Goal: Transaction & Acquisition: Purchase product/service

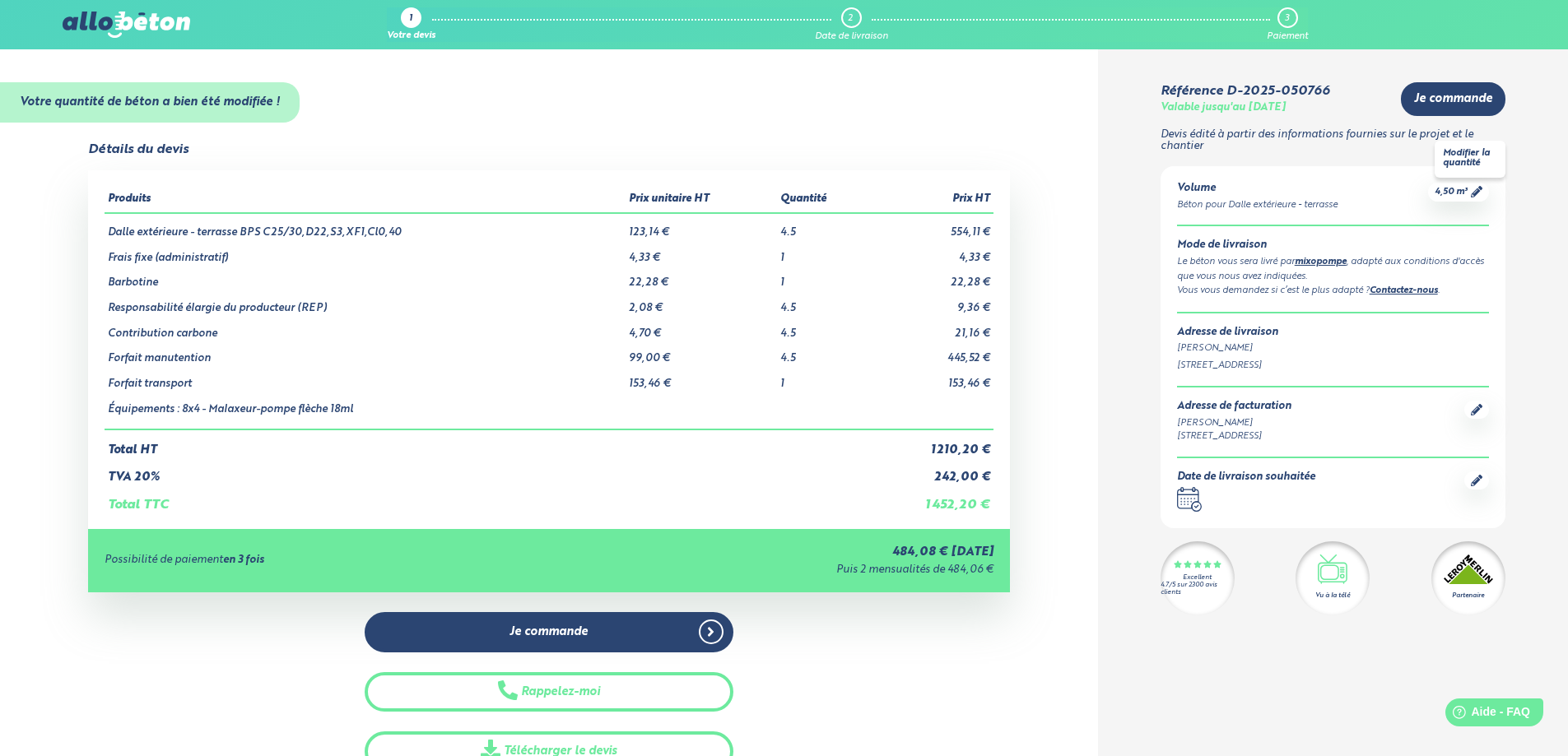
click at [1463, 189] on span "4,50 m³" at bounding box center [1451, 192] width 33 height 12
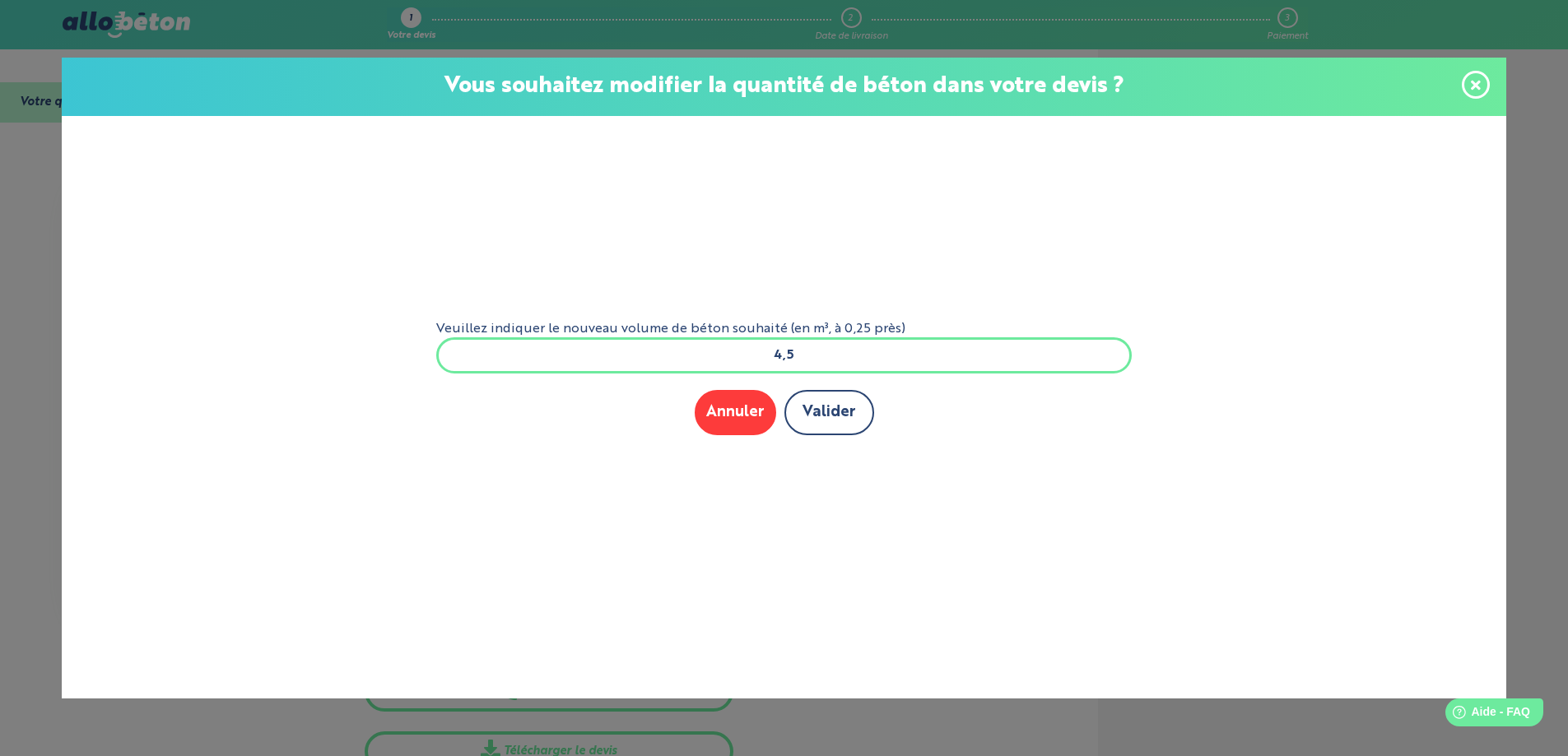
click at [810, 415] on button "Valider" at bounding box center [828, 413] width 90 height 45
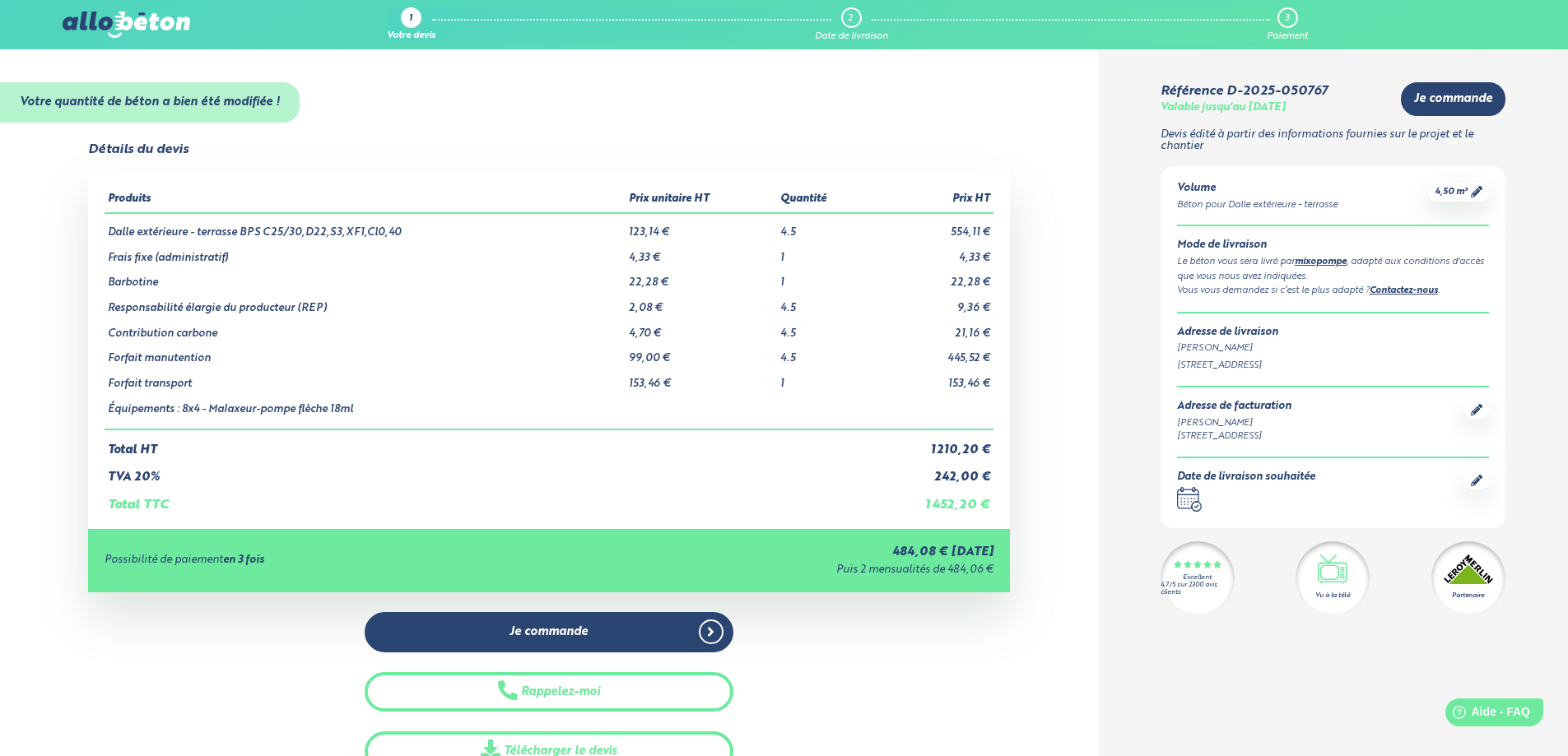
click at [1328, 264] on link "mixopompe" at bounding box center [1320, 262] width 52 height 9
click at [1458, 193] on span "4,50 m³" at bounding box center [1451, 192] width 33 height 12
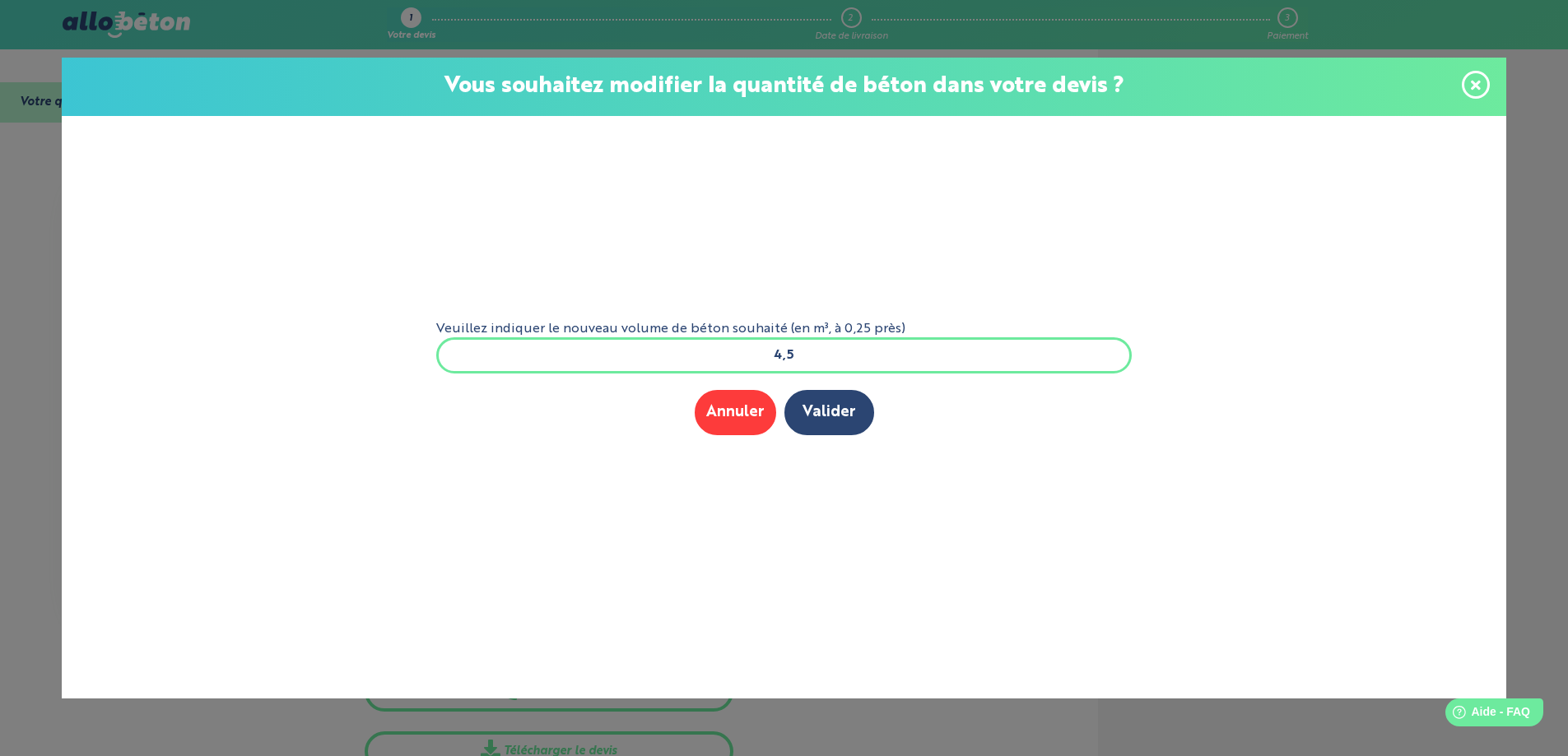
drag, startPoint x: 790, startPoint y: 349, endPoint x: 769, endPoint y: 355, distance: 21.8
click at [769, 355] on input "4,5" at bounding box center [784, 356] width 696 height 36
type input "7"
click at [839, 418] on button "Valider" at bounding box center [828, 413] width 90 height 45
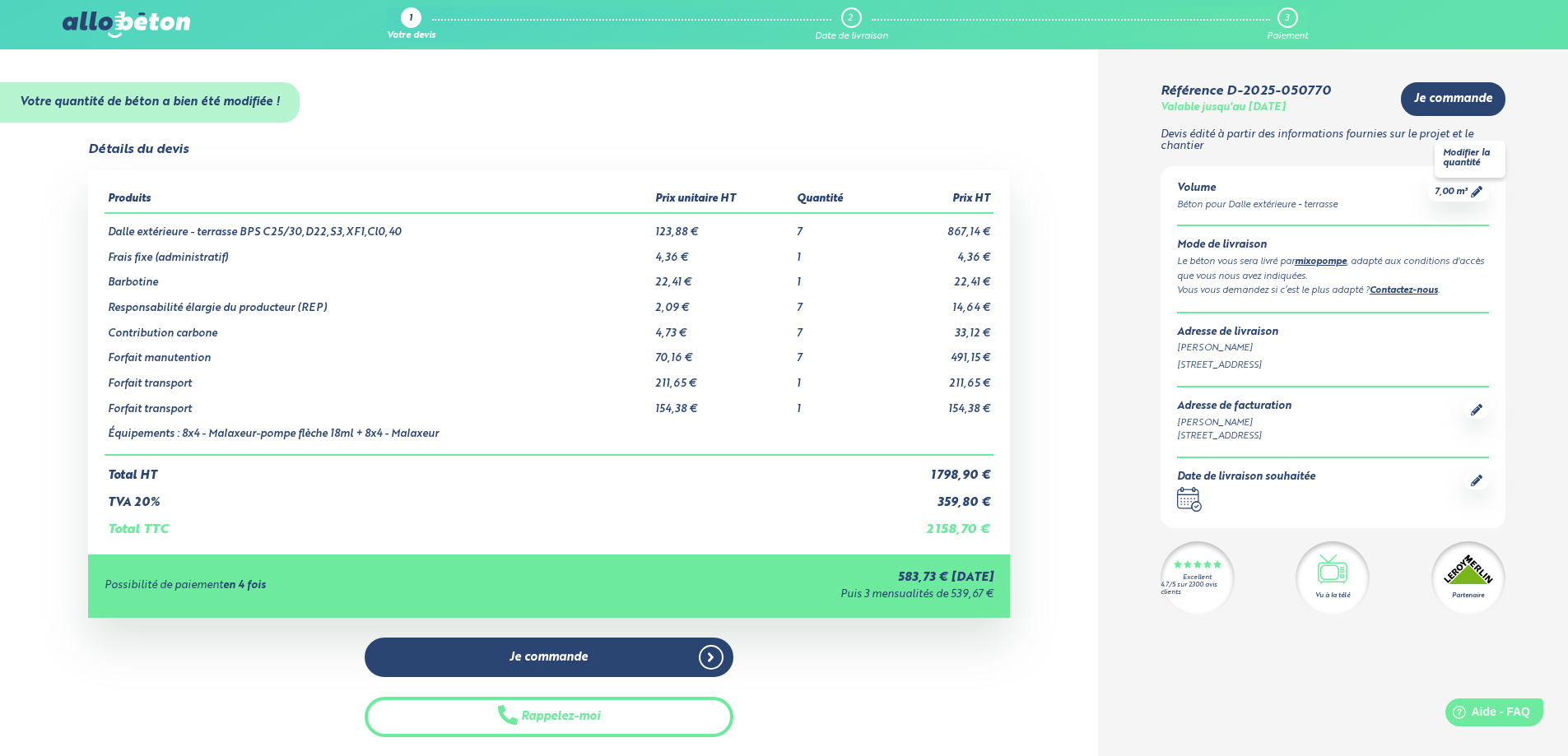
click at [1462, 190] on span "7,00 m³" at bounding box center [1451, 192] width 33 height 12
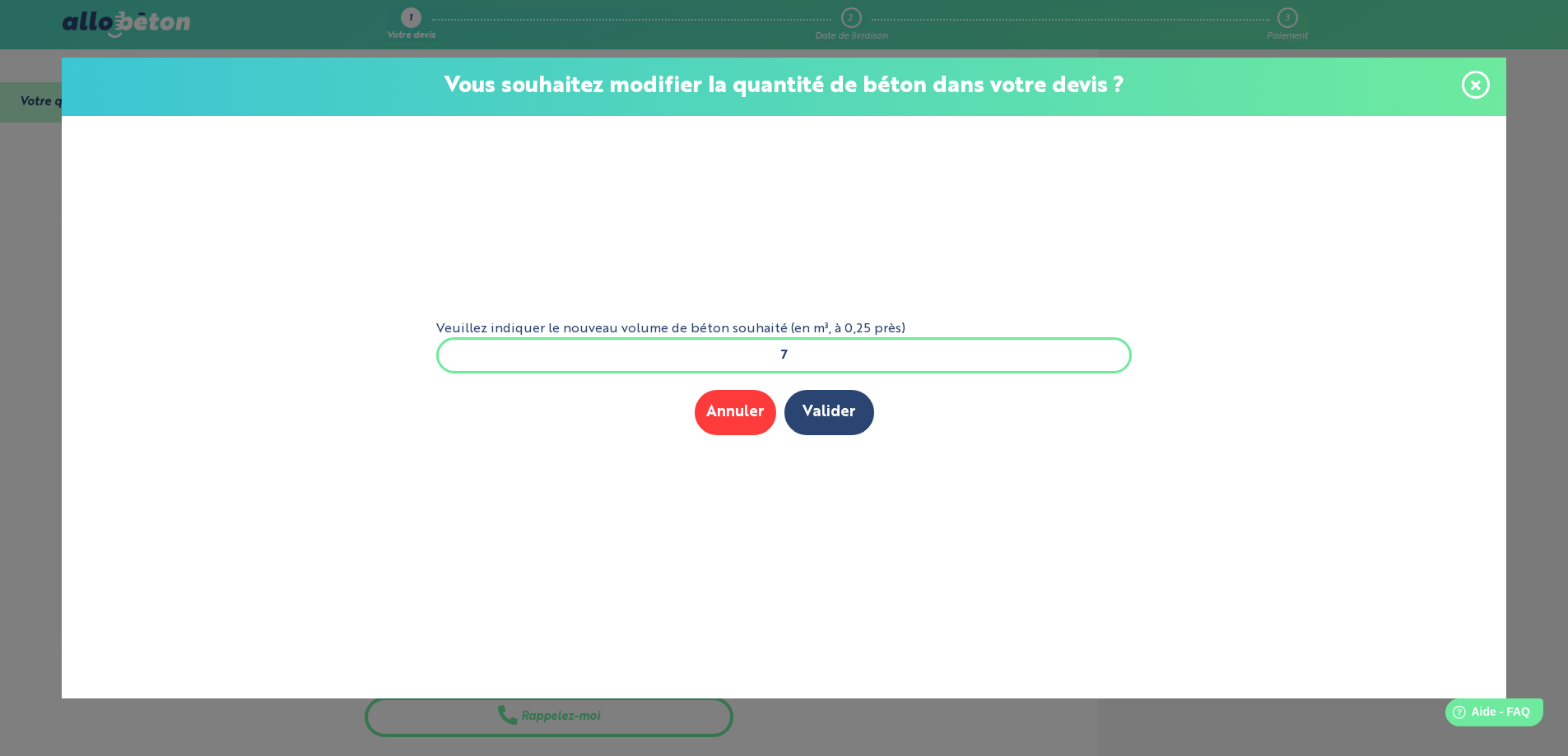
click at [778, 357] on input "7" at bounding box center [784, 356] width 696 height 36
click at [791, 360] on input "7" at bounding box center [784, 356] width 696 height 36
type input "10"
click at [829, 411] on button "Valider" at bounding box center [828, 413] width 90 height 45
